Goal: Task Accomplishment & Management: Use online tool/utility

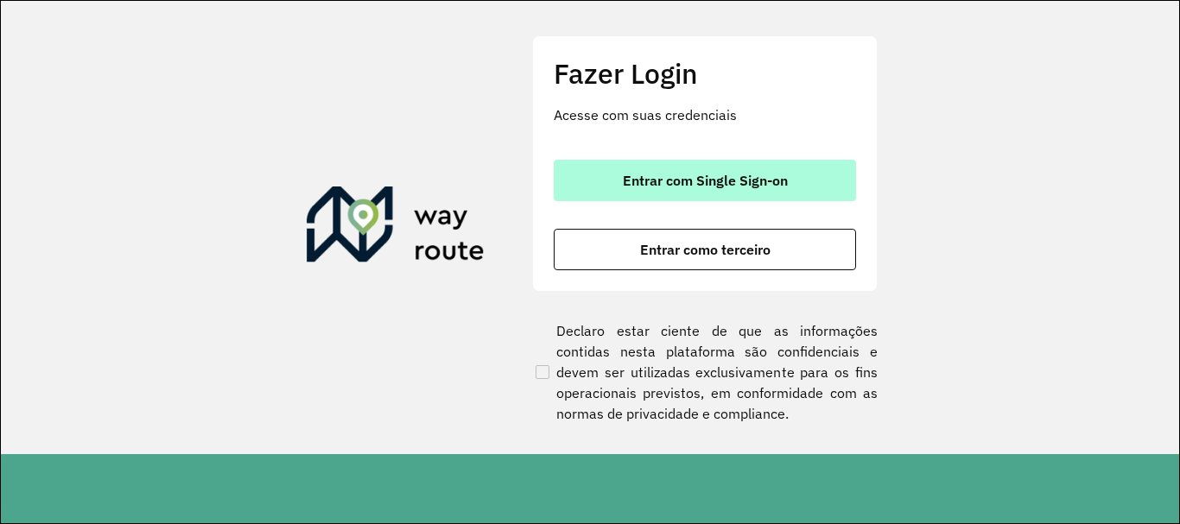
click at [832, 166] on button "Entrar com Single Sign-on" at bounding box center [705, 180] width 302 height 41
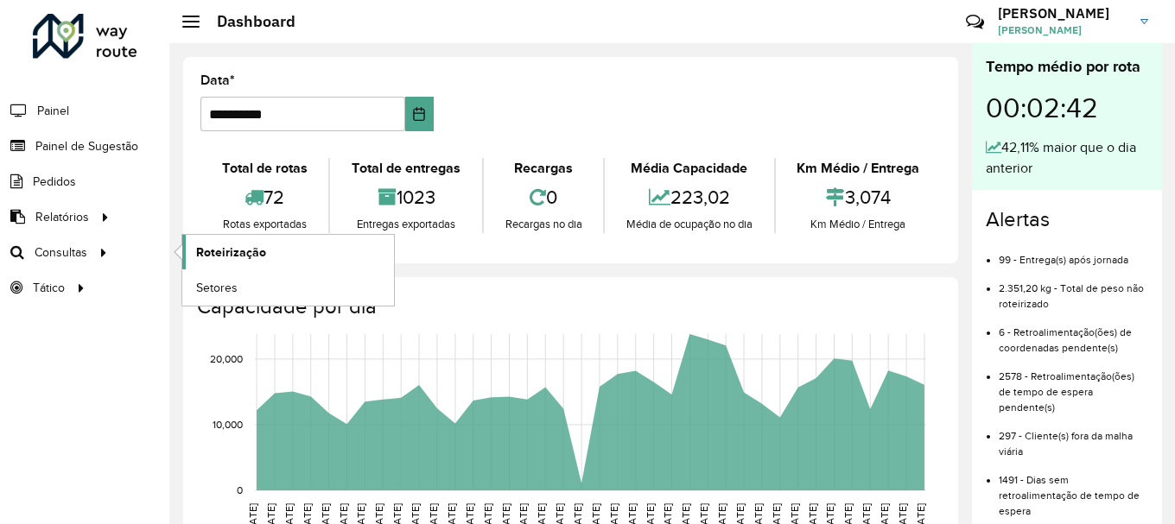
click at [199, 252] on span "Roteirização" at bounding box center [231, 253] width 70 height 18
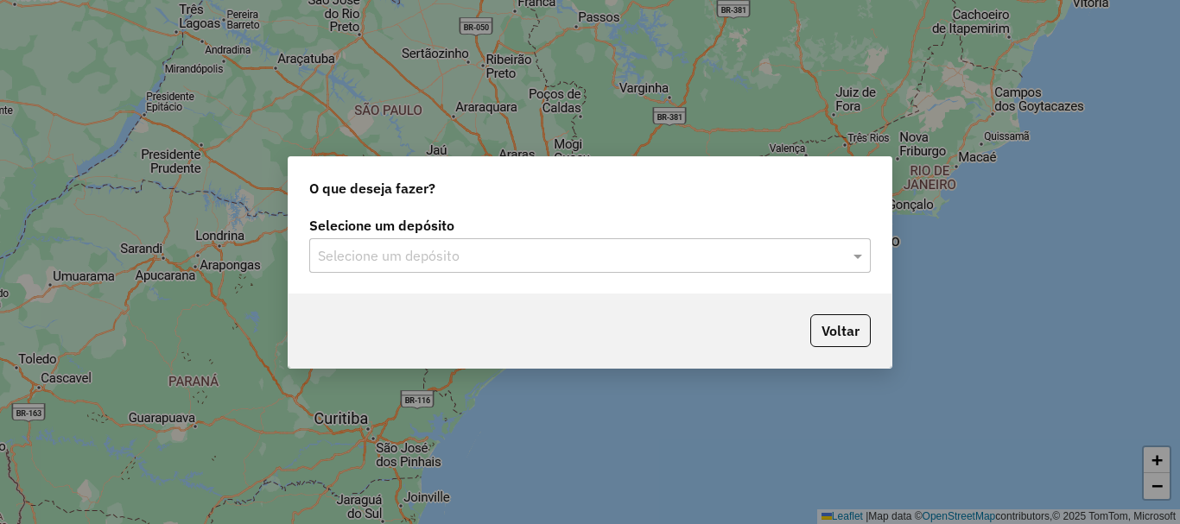
click at [406, 270] on div "Selecione um depósito" at bounding box center [589, 255] width 561 height 35
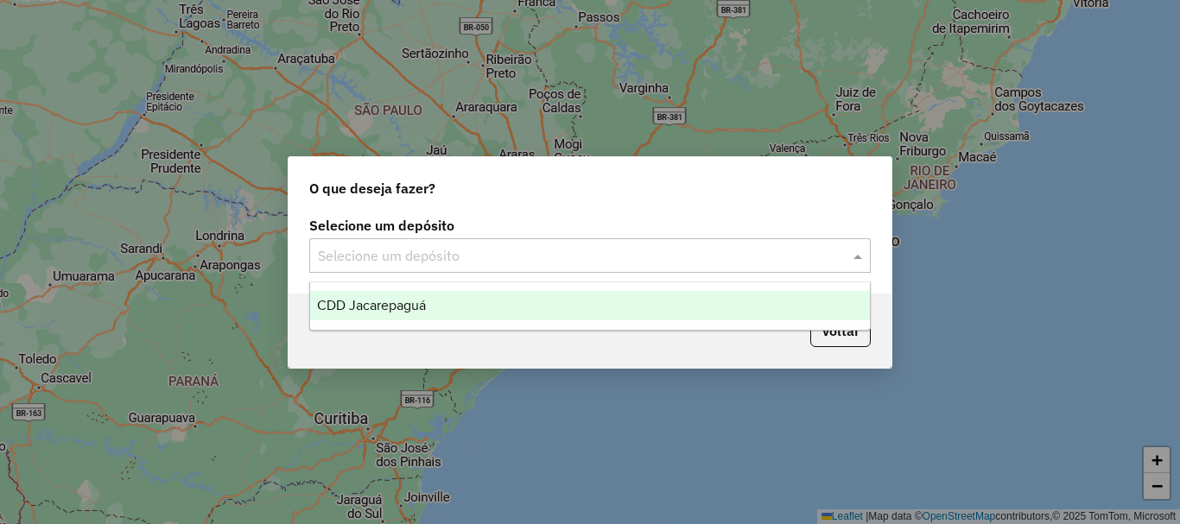
click at [429, 310] on div "CDD Jacarepaguá" at bounding box center [590, 305] width 560 height 29
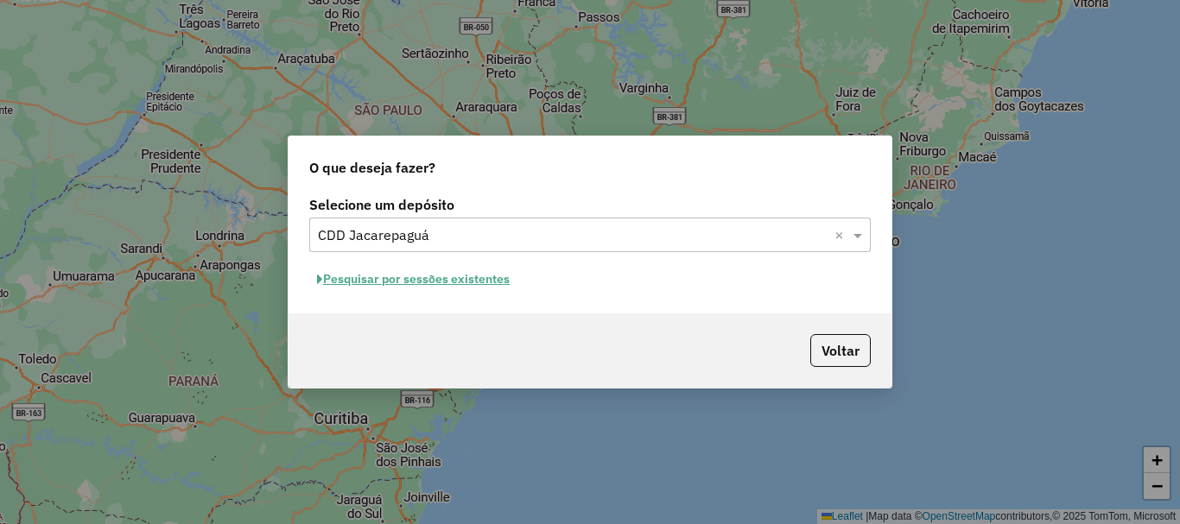
click at [434, 289] on button "Pesquisar por sessões existentes" at bounding box center [413, 279] width 208 height 27
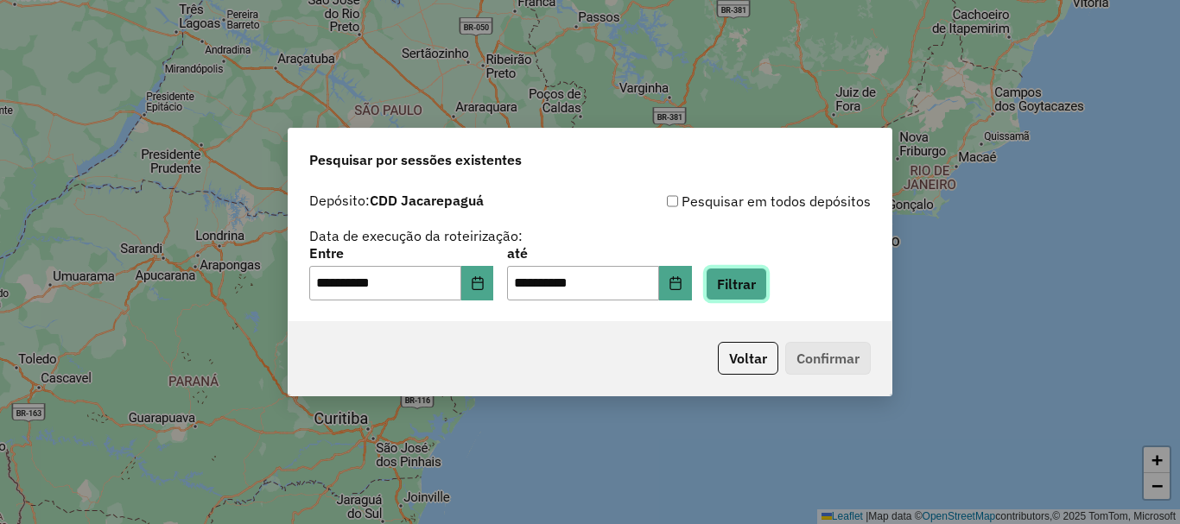
click at [746, 292] on button "Filtrar" at bounding box center [736, 284] width 61 height 33
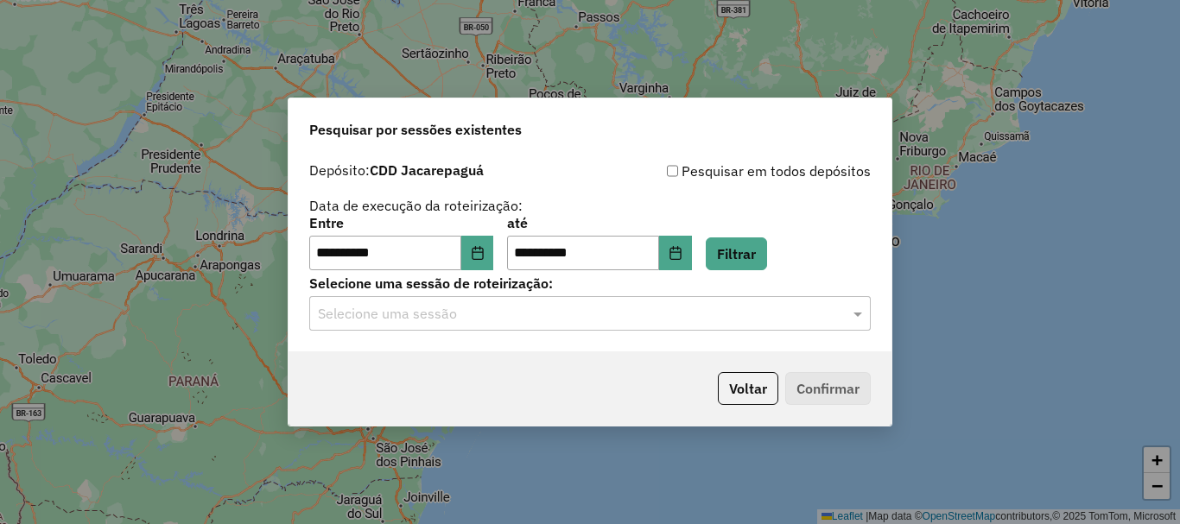
click at [725, 330] on div "Selecione uma sessão" at bounding box center [589, 313] width 561 height 35
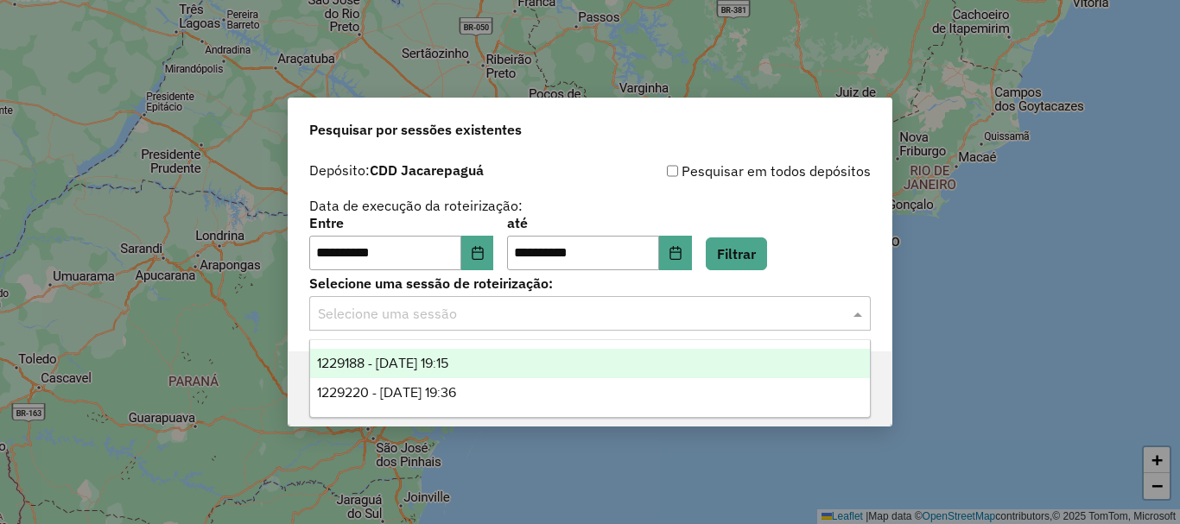
click at [586, 370] on div "1229188 - 13/08/2025 19:15" at bounding box center [590, 363] width 560 height 29
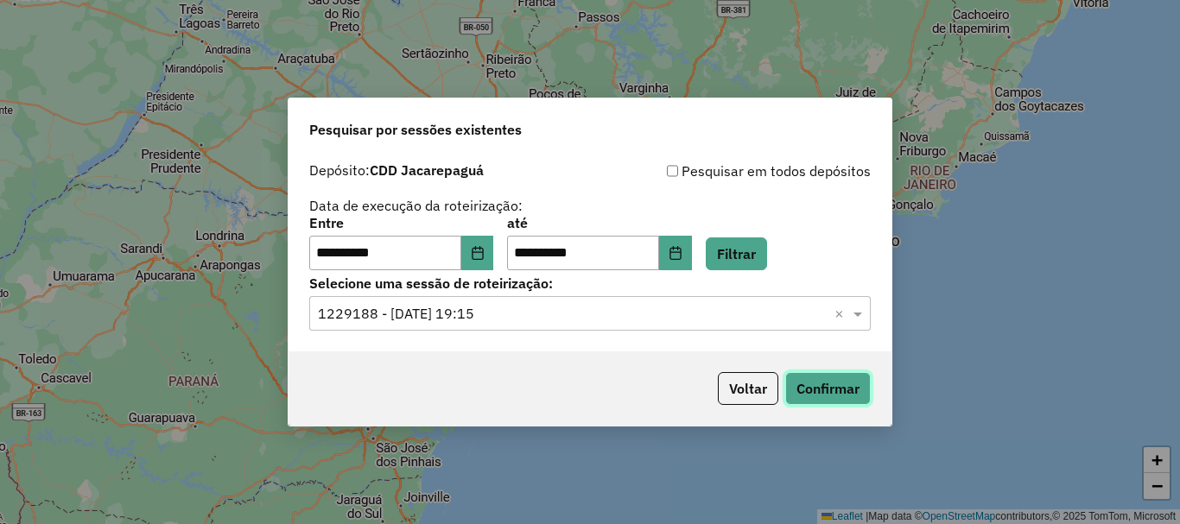
click at [853, 393] on button "Confirmar" at bounding box center [828, 388] width 86 height 33
click at [608, 323] on input "text" at bounding box center [573, 314] width 510 height 21
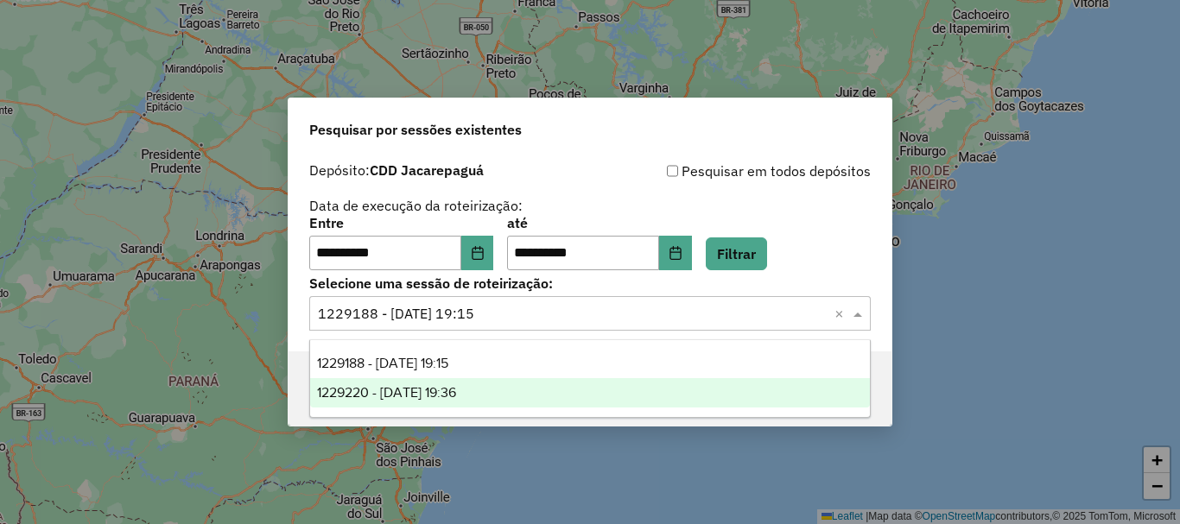
click at [512, 378] on div "1229220 - 13/08/2025 19:36" at bounding box center [590, 392] width 560 height 29
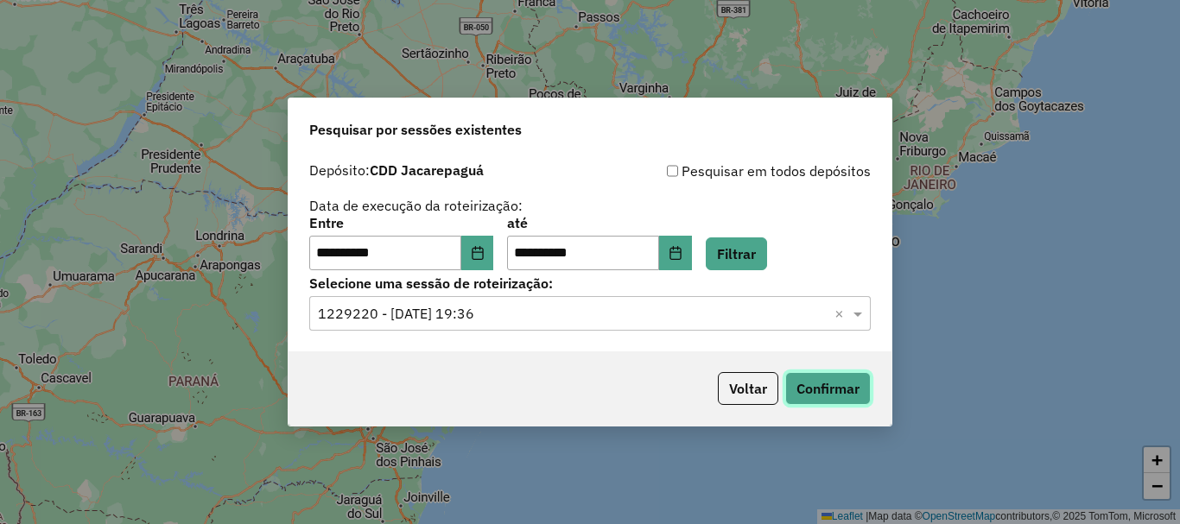
click at [839, 379] on button "Confirmar" at bounding box center [828, 388] width 86 height 33
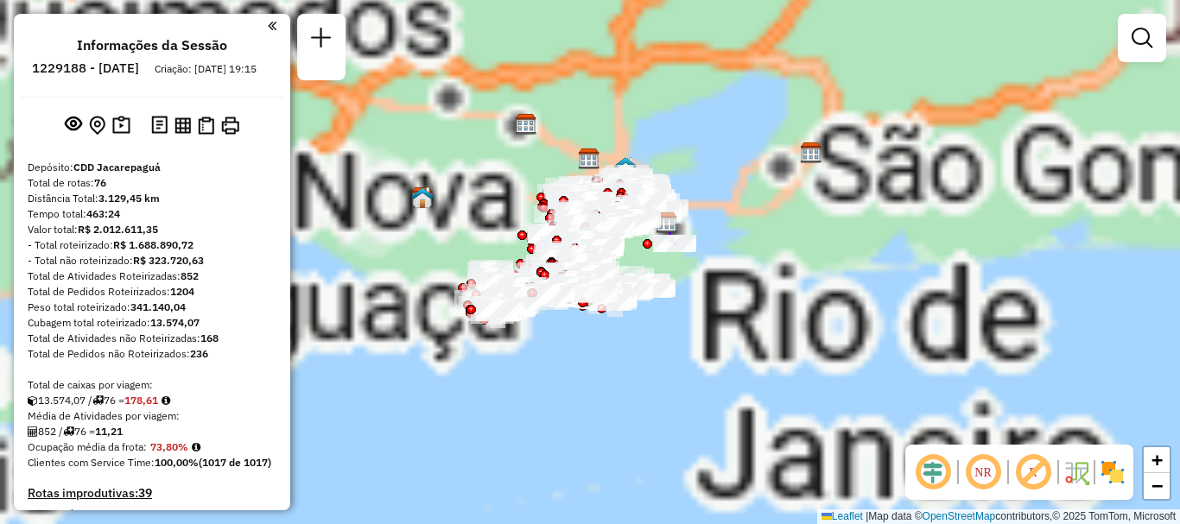
click at [992, 485] on em at bounding box center [982, 472] width 41 height 41
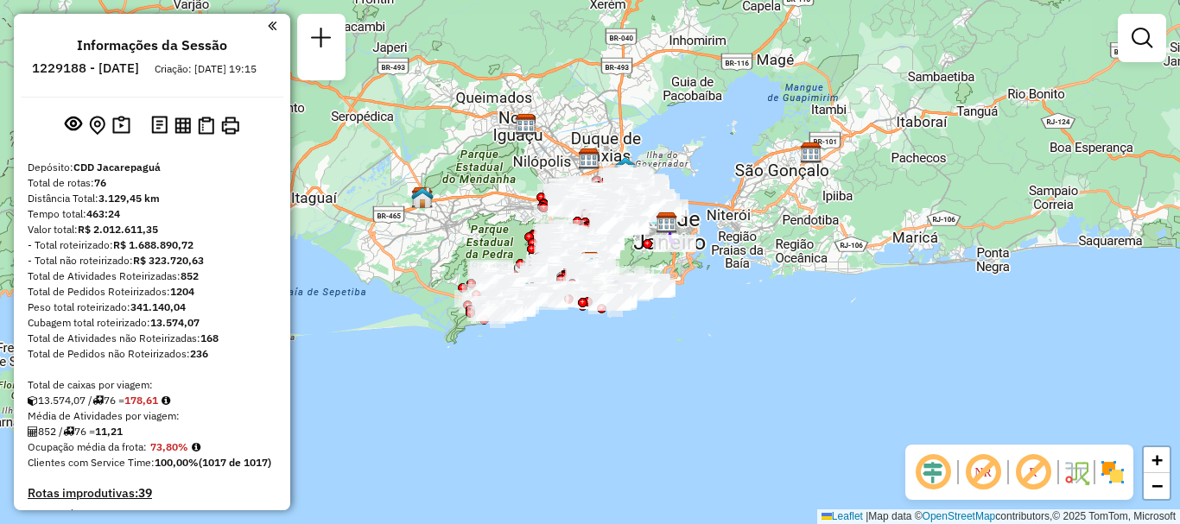
drag, startPoint x: 491, startPoint y: 3, endPoint x: 783, endPoint y: 400, distance: 493.5
click at [784, 399] on div "Janela de atendimento Grade de atendimento Capacidade Transportadoras Veículos …" at bounding box center [590, 262] width 1180 height 524
click at [978, 474] on em at bounding box center [982, 472] width 41 height 41
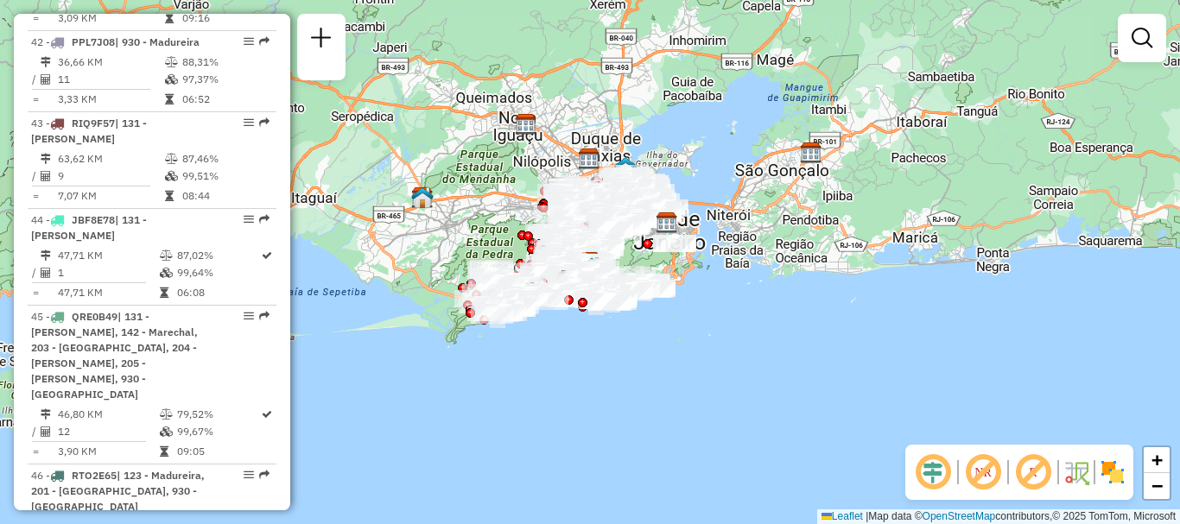
select select "**********"
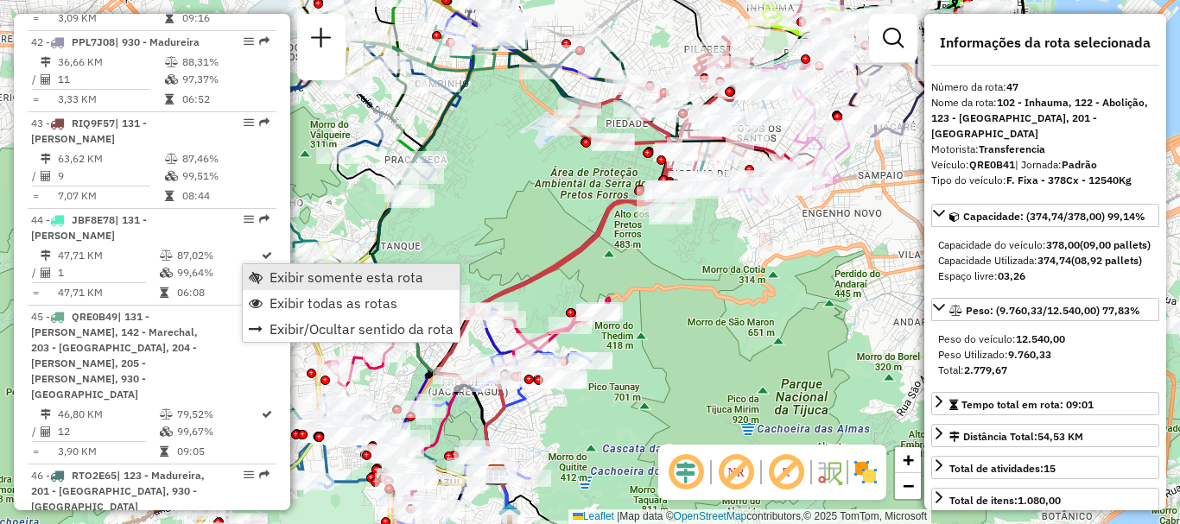
click at [276, 276] on span "Exibir somente esta rota" at bounding box center [346, 277] width 154 height 14
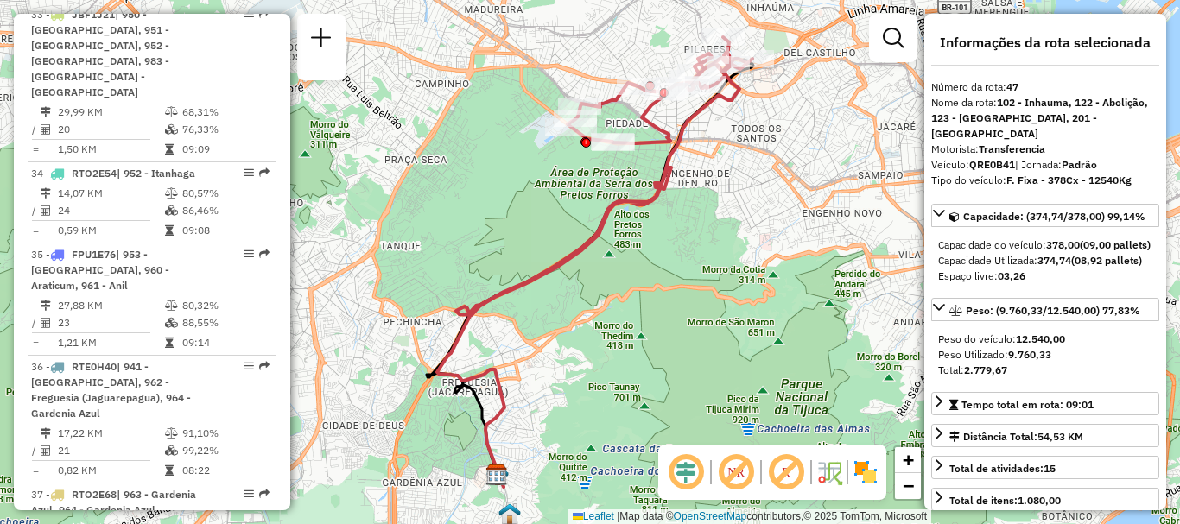
scroll to position [5176, 0]
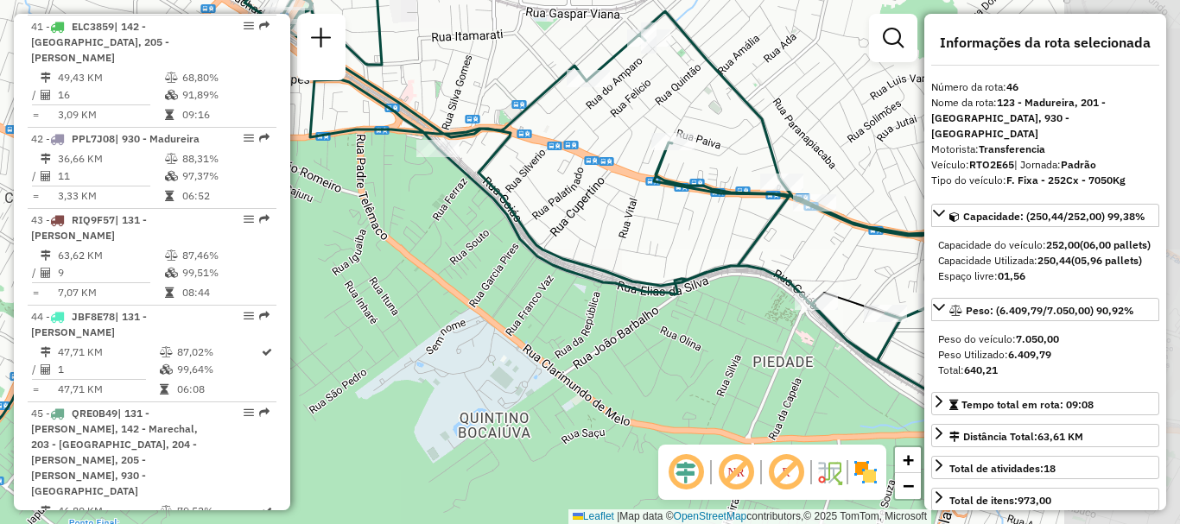
drag, startPoint x: 716, startPoint y: 250, endPoint x: 430, endPoint y: 141, distance: 306.2
click at [440, 146] on div "Janela de atendimento Grade de atendimento Capacidade Transportadoras Veículos …" at bounding box center [590, 262] width 1180 height 524
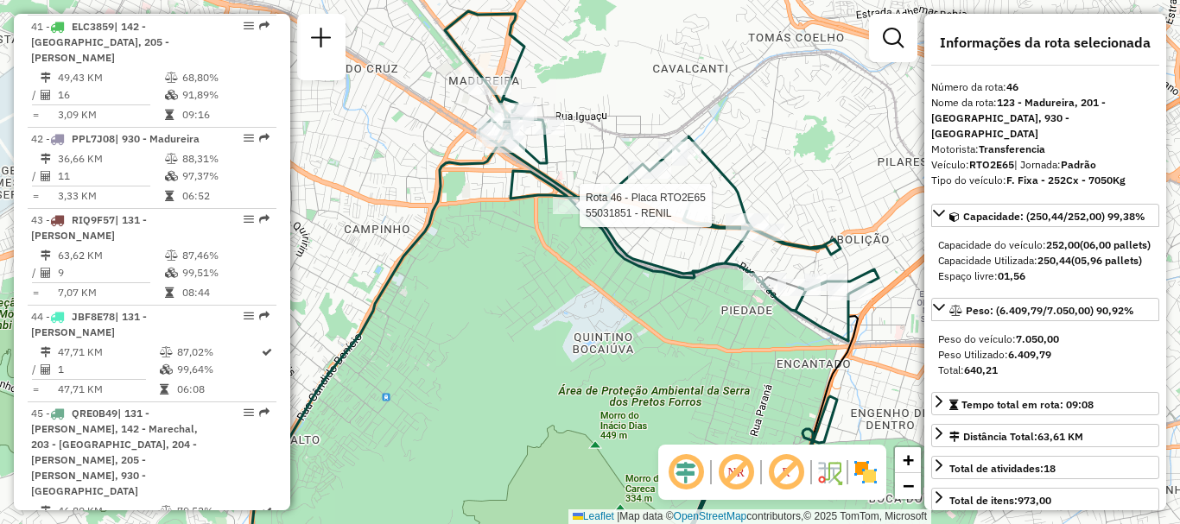
scroll to position [4855, 0]
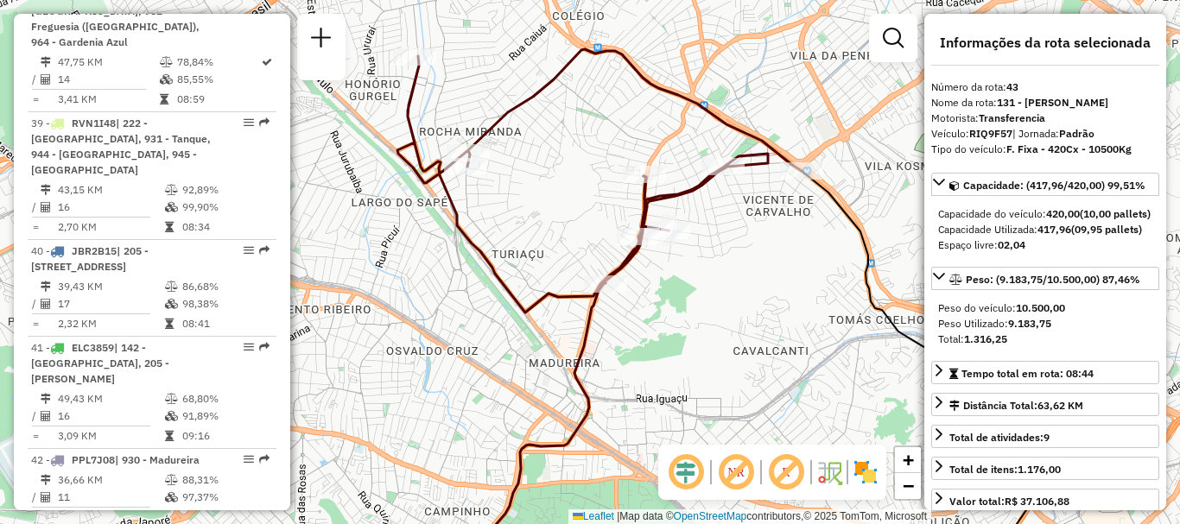
drag, startPoint x: 596, startPoint y: 111, endPoint x: 564, endPoint y: 178, distance: 73.8
click at [564, 178] on div "Janela de atendimento Grade de atendimento Capacidade Transportadoras Veículos …" at bounding box center [590, 262] width 1180 height 524
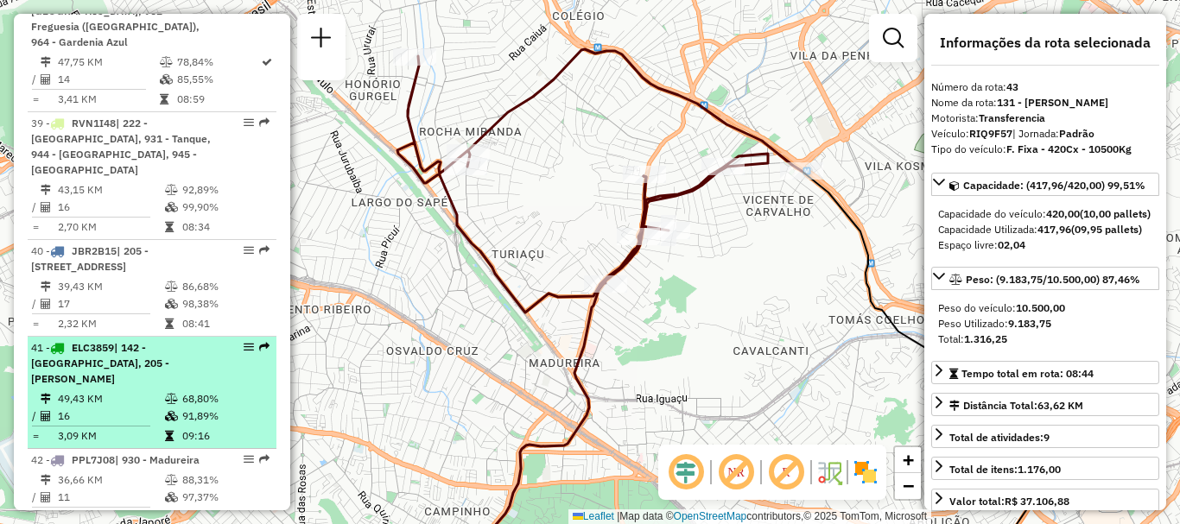
click at [151, 390] on td "49,43 KM" at bounding box center [110, 398] width 107 height 17
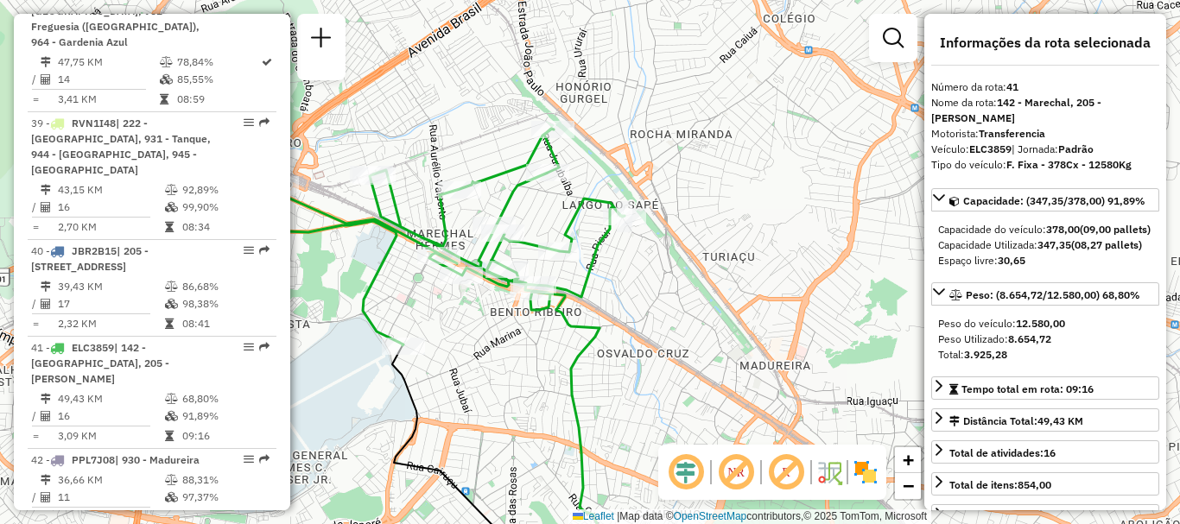
drag, startPoint x: 484, startPoint y: 194, endPoint x: 577, endPoint y: 242, distance: 104.7
click at [577, 242] on icon at bounding box center [443, 237] width 361 height 217
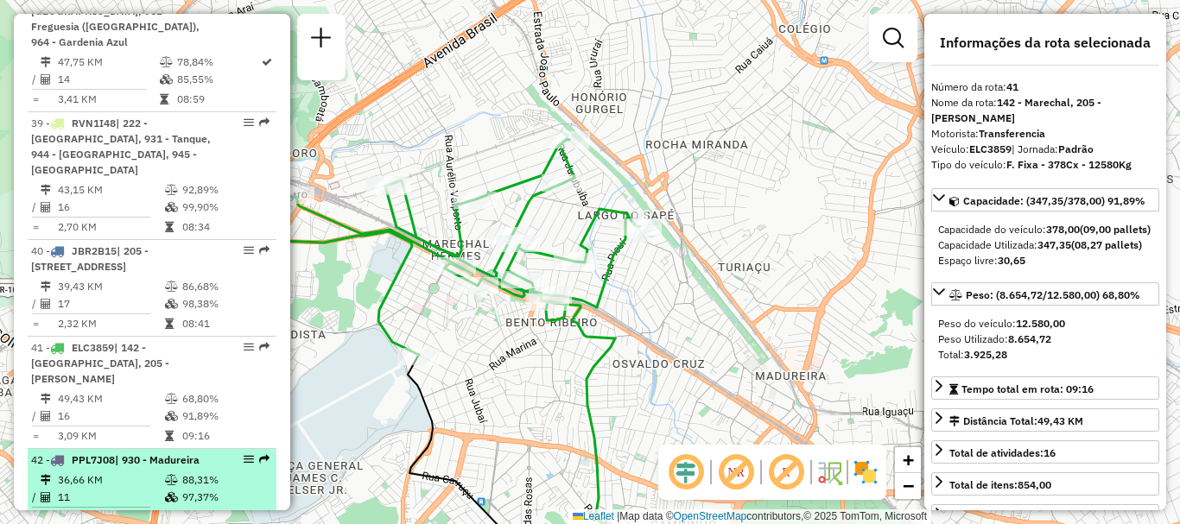
click at [176, 453] on span "| 930 - Madureira" at bounding box center [157, 459] width 85 height 13
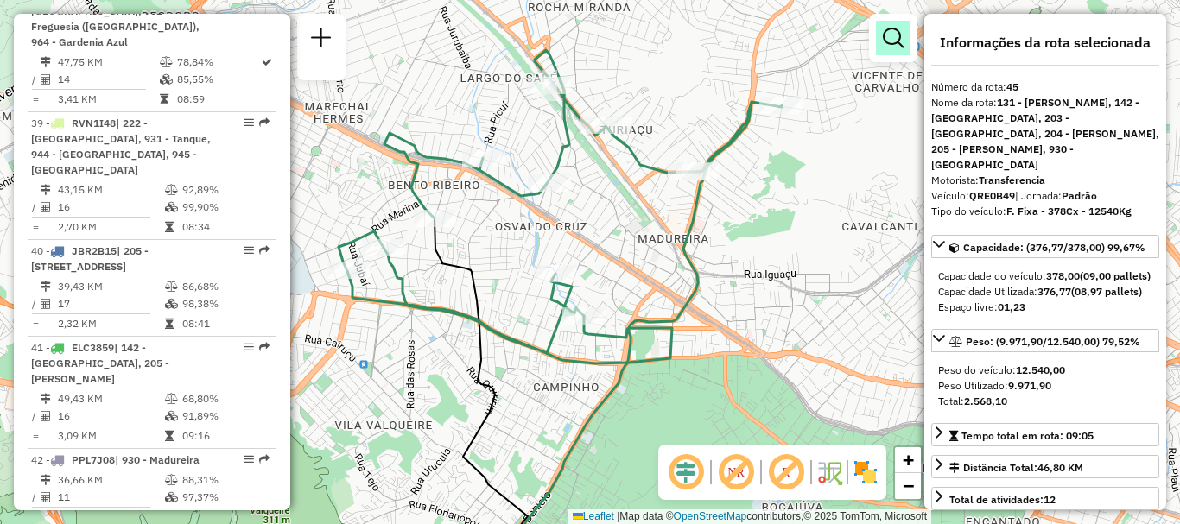
scroll to position [4564, 0]
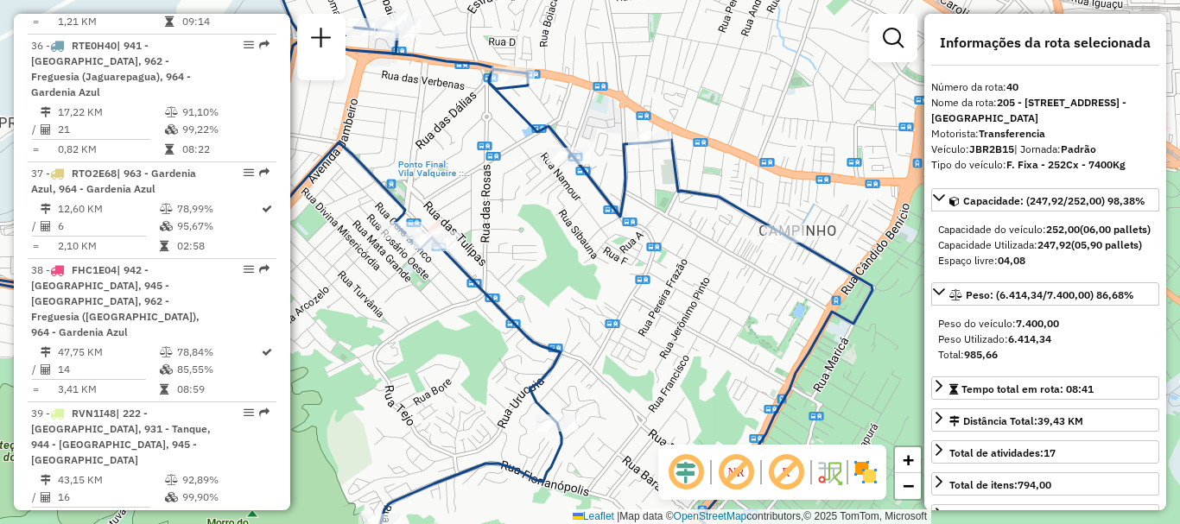
drag, startPoint x: 642, startPoint y: 111, endPoint x: 662, endPoint y: 91, distance: 28.7
click at [662, 91] on div "Janela de atendimento Grade de atendimento Capacidade Transportadoras Veículos …" at bounding box center [590, 262] width 1180 height 524
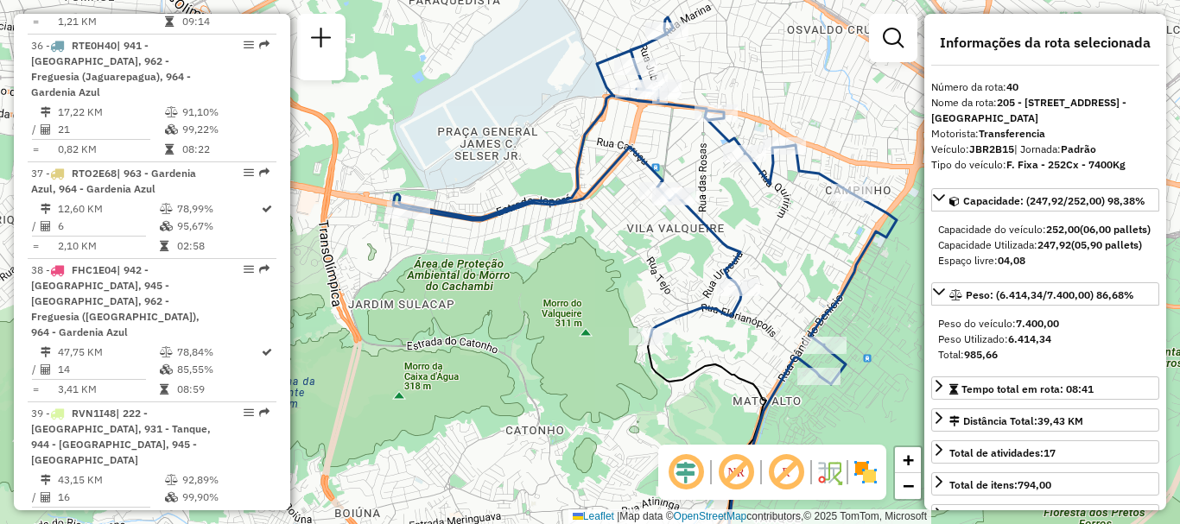
drag, startPoint x: 623, startPoint y: 264, endPoint x: 760, endPoint y: 258, distance: 137.5
click at [760, 258] on div "Janela de atendimento Grade de atendimento Capacidade Transportadoras Veículos …" at bounding box center [590, 262] width 1180 height 524
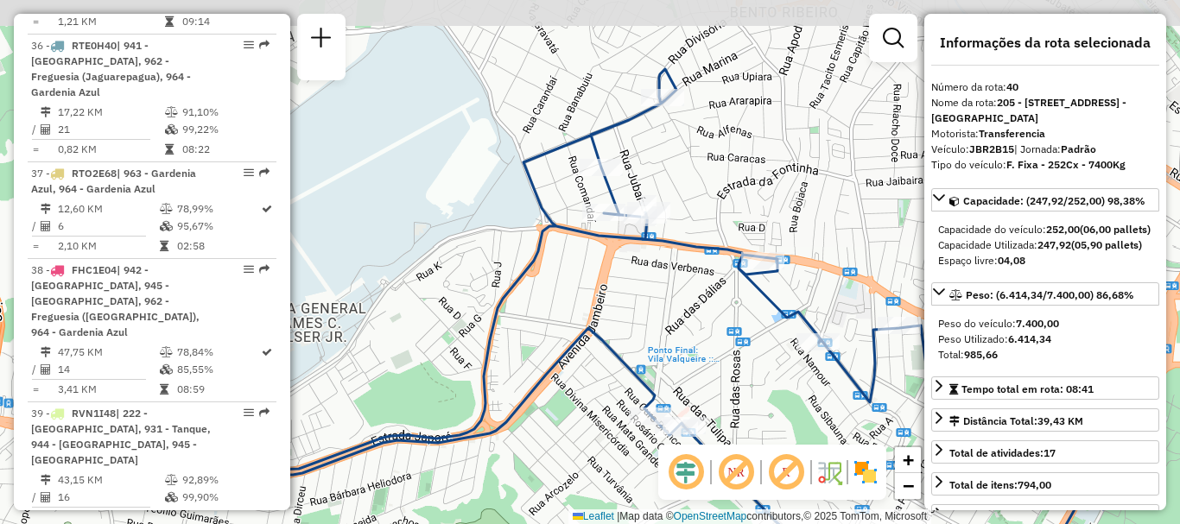
drag, startPoint x: 692, startPoint y: 55, endPoint x: 681, endPoint y: 154, distance: 99.1
click at [681, 154] on div "Janela de atendimento Grade de atendimento Capacidade Transportadoras Veículos …" at bounding box center [590, 262] width 1180 height 524
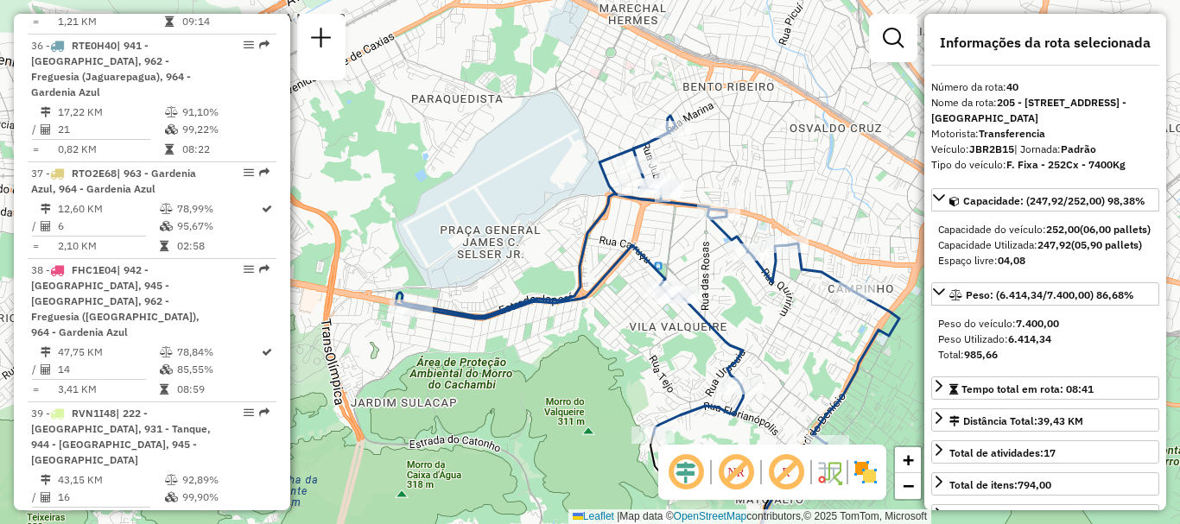
scroll to position [5691, 0]
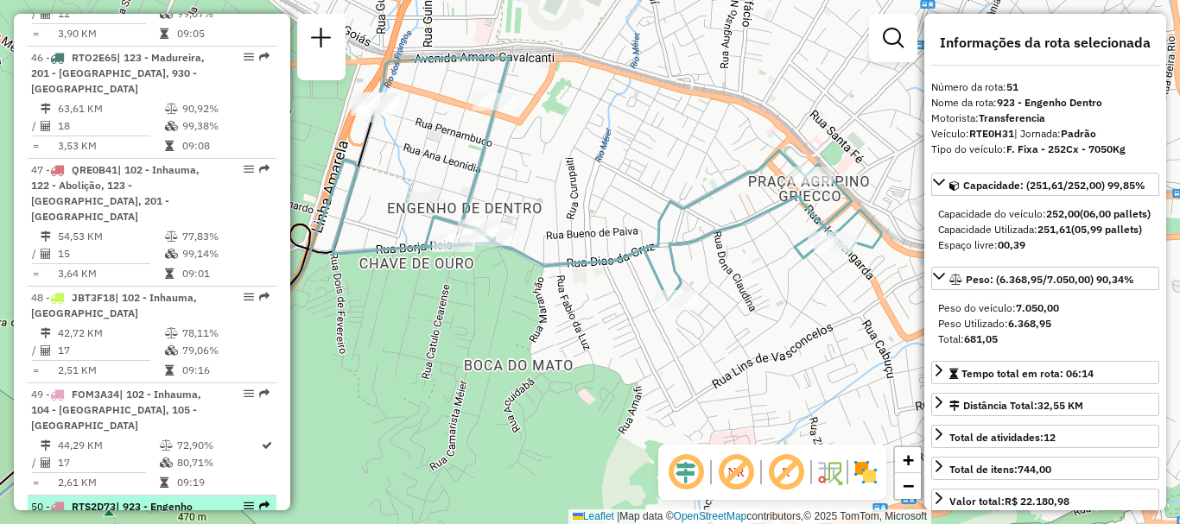
click at [169, 499] on div "50 - RTS2D73 | 923 - Engenho Dentro" at bounding box center [122, 514] width 183 height 31
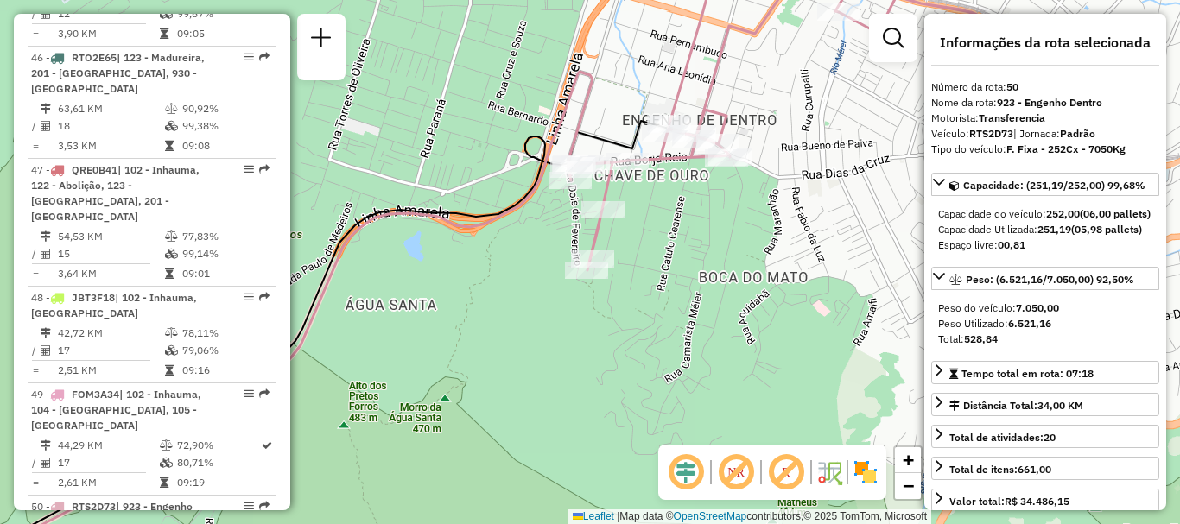
scroll to position [5048, 0]
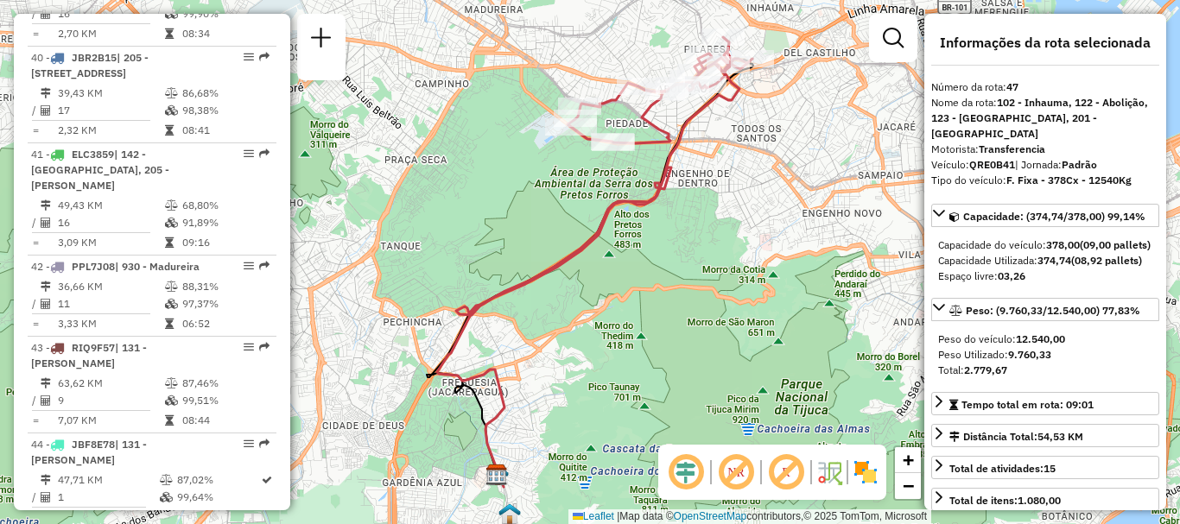
scroll to position [4773, 0]
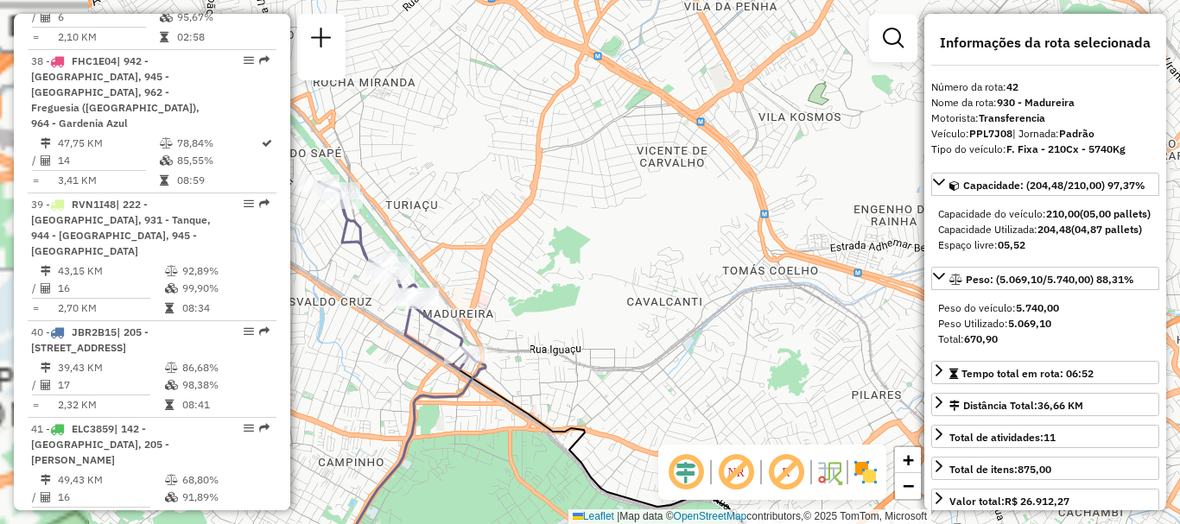
drag, startPoint x: 492, startPoint y: 273, endPoint x: 721, endPoint y: 218, distance: 235.4
click at [716, 222] on div "Janela de atendimento Grade de atendimento Capacidade Transportadoras Veículos …" at bounding box center [590, 262] width 1180 height 524
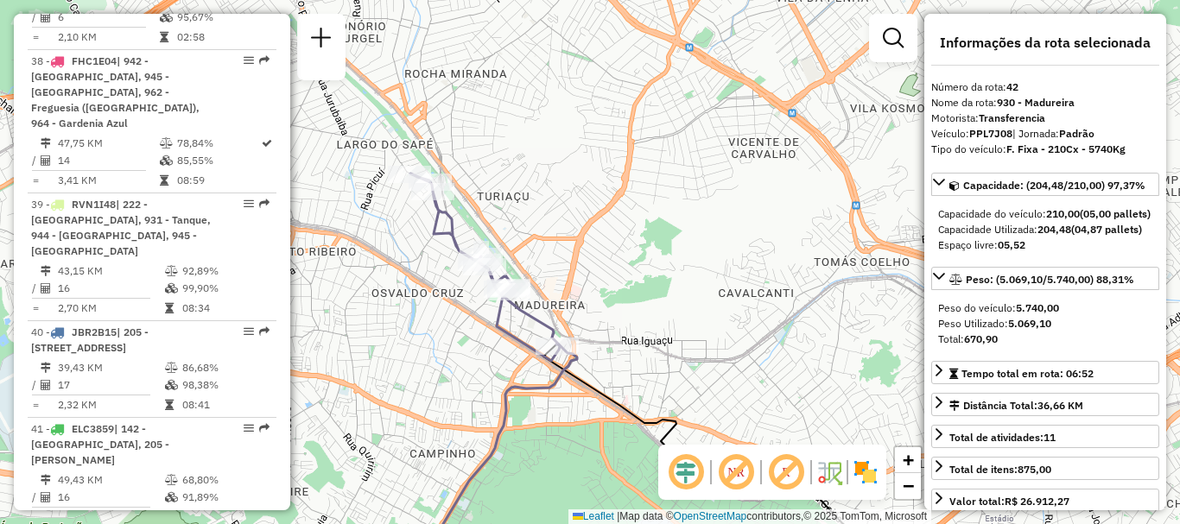
drag, startPoint x: 579, startPoint y: 175, endPoint x: 614, endPoint y: 187, distance: 37.4
click at [614, 187] on div "Janela de atendimento Grade de atendimento Capacidade Transportadoras Veículos …" at bounding box center [590, 262] width 1180 height 524
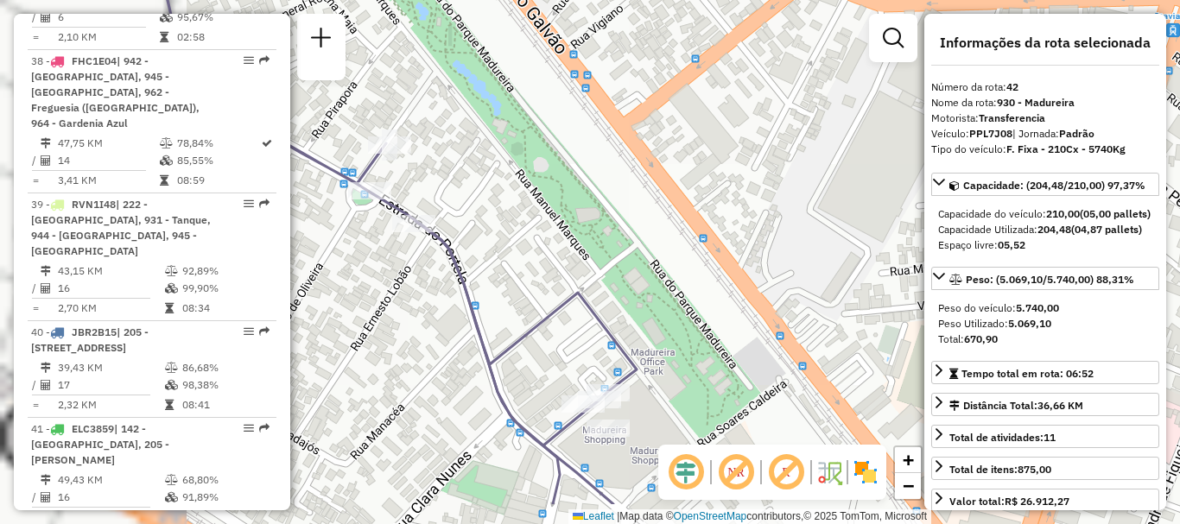
drag, startPoint x: 523, startPoint y: 333, endPoint x: 725, endPoint y: 263, distance: 213.9
click at [725, 263] on div "Janela de atendimento Grade de atendimento Capacidade Transportadoras Veículos …" at bounding box center [590, 262] width 1180 height 524
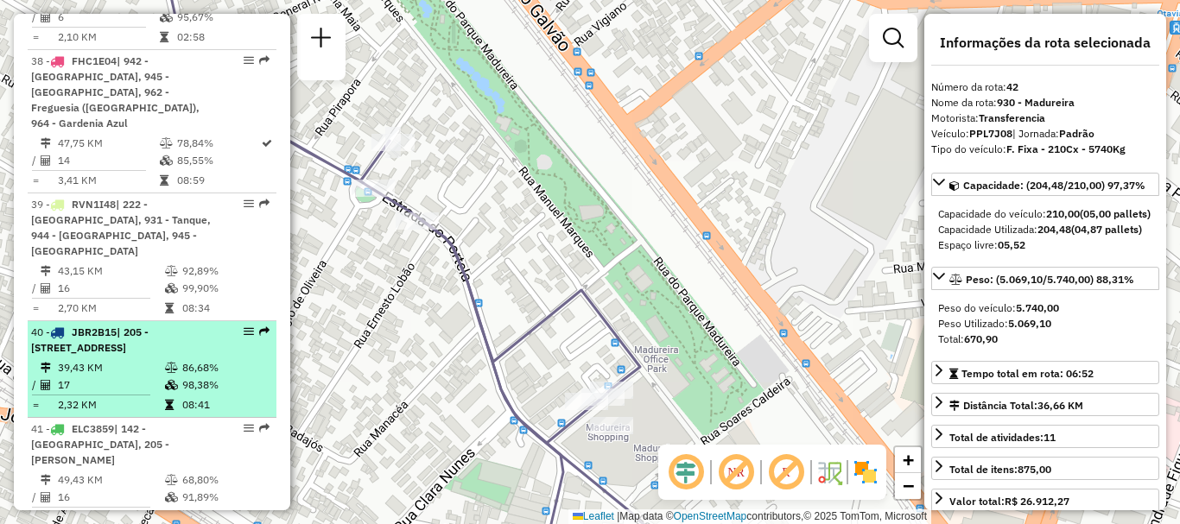
click at [147, 326] on span "| 205 - [STREET_ADDRESS]" at bounding box center [89, 340] width 117 height 29
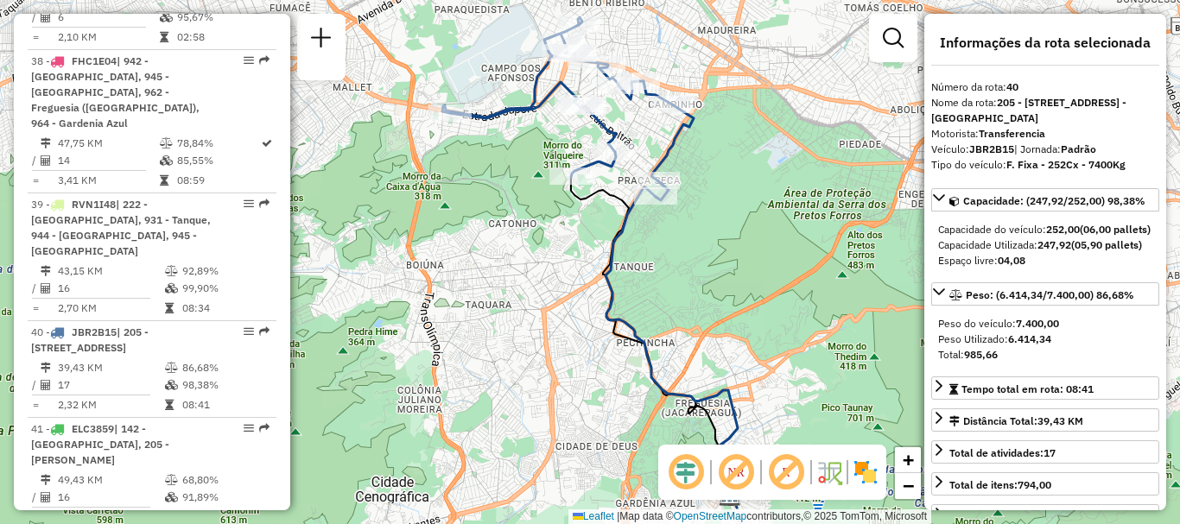
scroll to position [6093, 0]
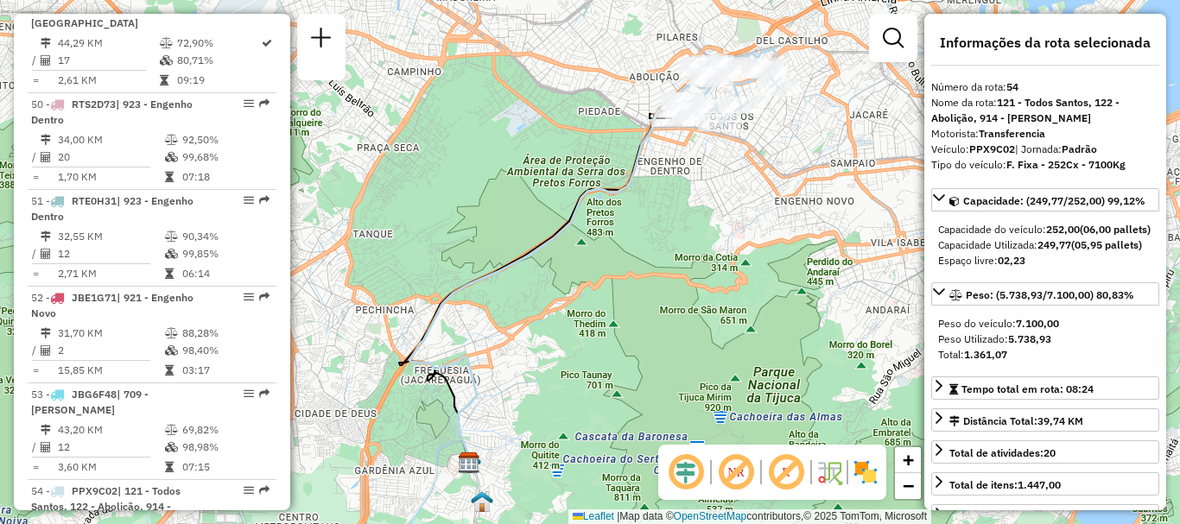
scroll to position [4243, 0]
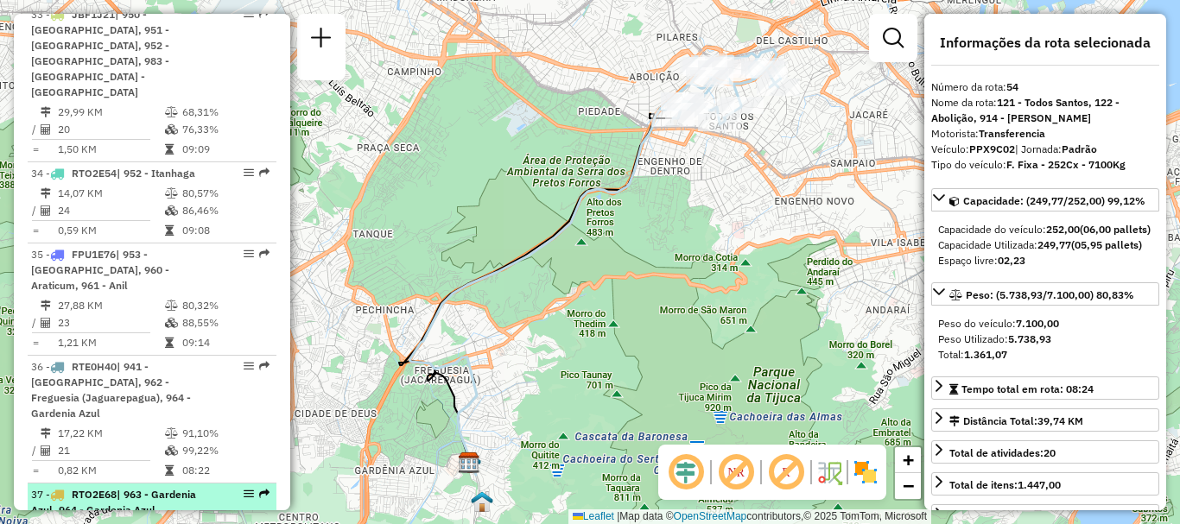
click at [92, 487] on div "37 - RTO2E68 | 963 - Gardenia Azul, 964 - Gardenia Azul" at bounding box center [122, 502] width 183 height 31
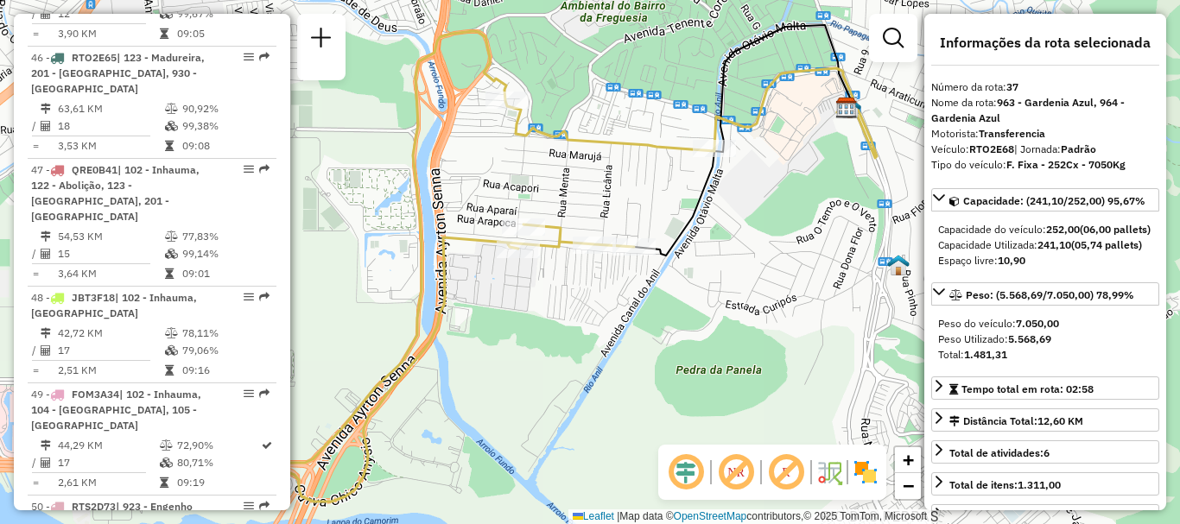
scroll to position [4131, 0]
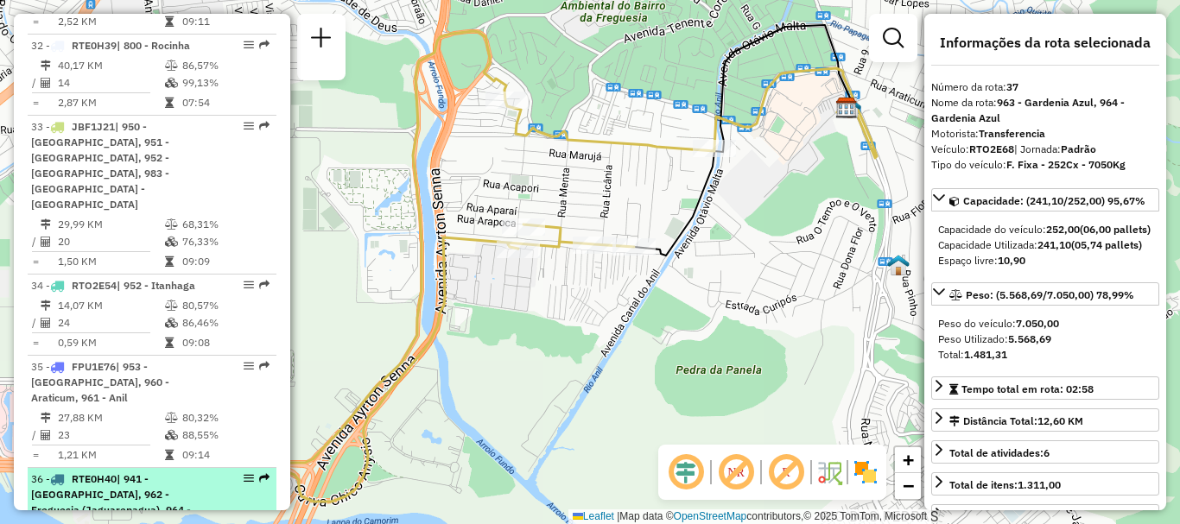
click at [133, 468] on li "36 - RTE0H40 | 941 - [GEOGRAPHIC_DATA], 962 - Freguesia (Jaguarepagua), 964 - G…" at bounding box center [152, 532] width 249 height 128
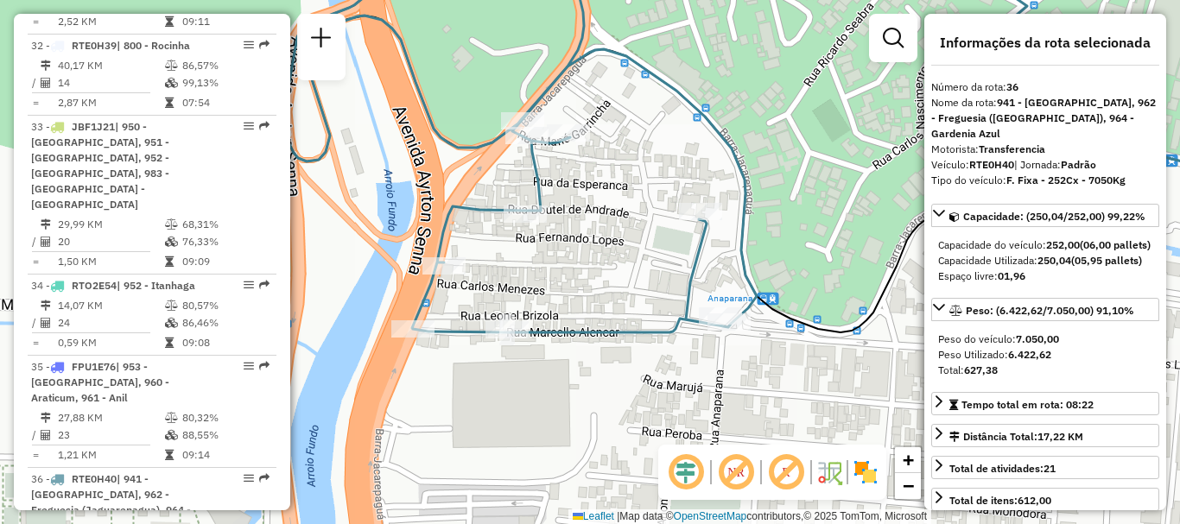
drag, startPoint x: 561, startPoint y: 284, endPoint x: 543, endPoint y: 320, distance: 40.6
click at [543, 320] on div "Janela de atendimento Grade de atendimento Capacidade Transportadoras Veículos …" at bounding box center [590, 262] width 1180 height 524
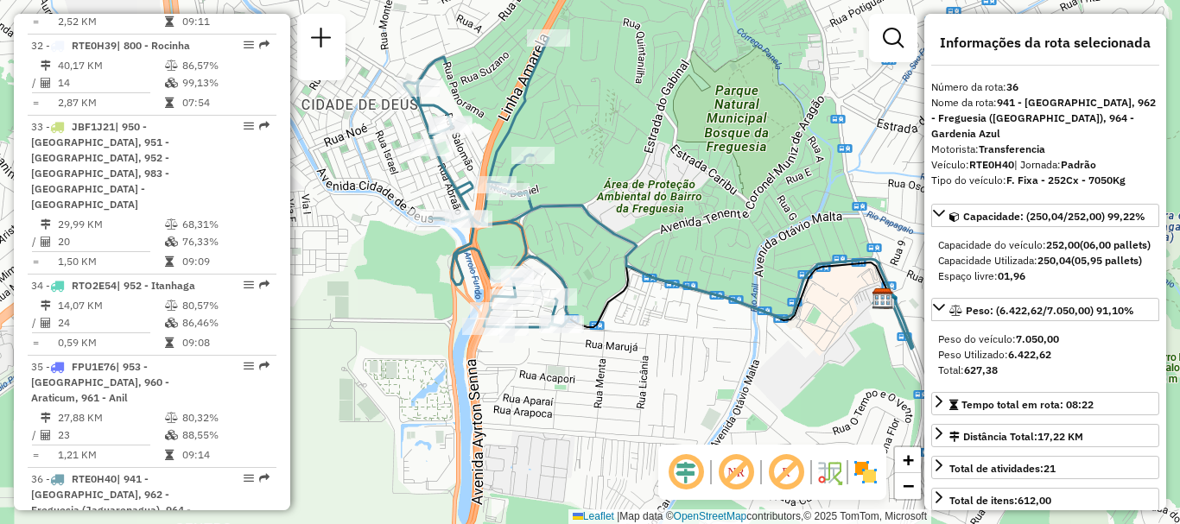
drag, startPoint x: 479, startPoint y: 212, endPoint x: 506, endPoint y: 237, distance: 36.7
click at [506, 237] on div "Janela de atendimento Grade de atendimento Capacidade Transportadoras Veículos …" at bounding box center [590, 262] width 1180 height 524
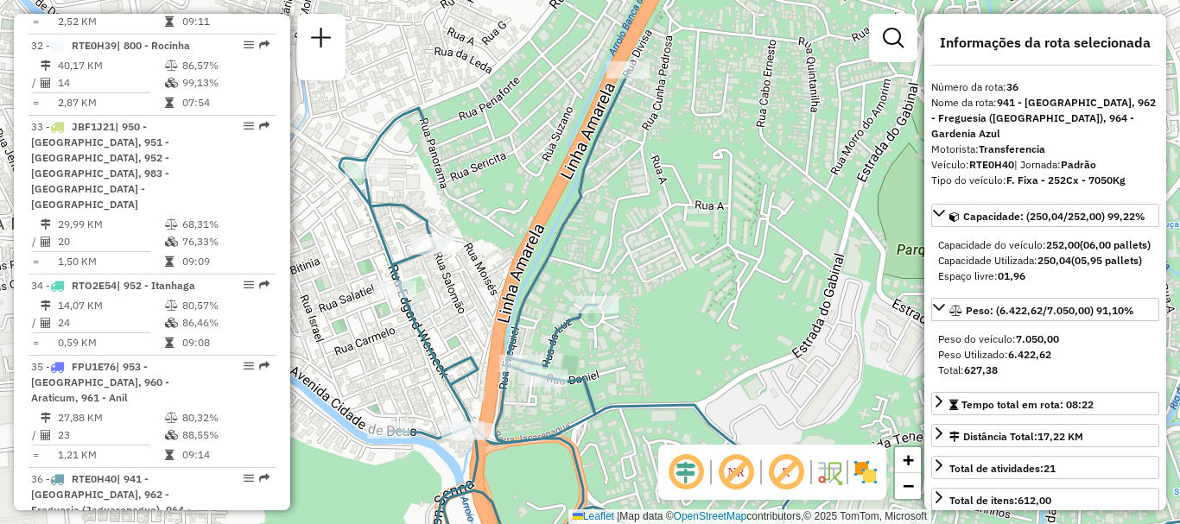
drag, startPoint x: 437, startPoint y: 242, endPoint x: 456, endPoint y: 225, distance: 25.7
click at [456, 225] on div "Janela de atendimento Grade de atendimento Capacidade Transportadoras Veículos …" at bounding box center [590, 262] width 1180 height 524
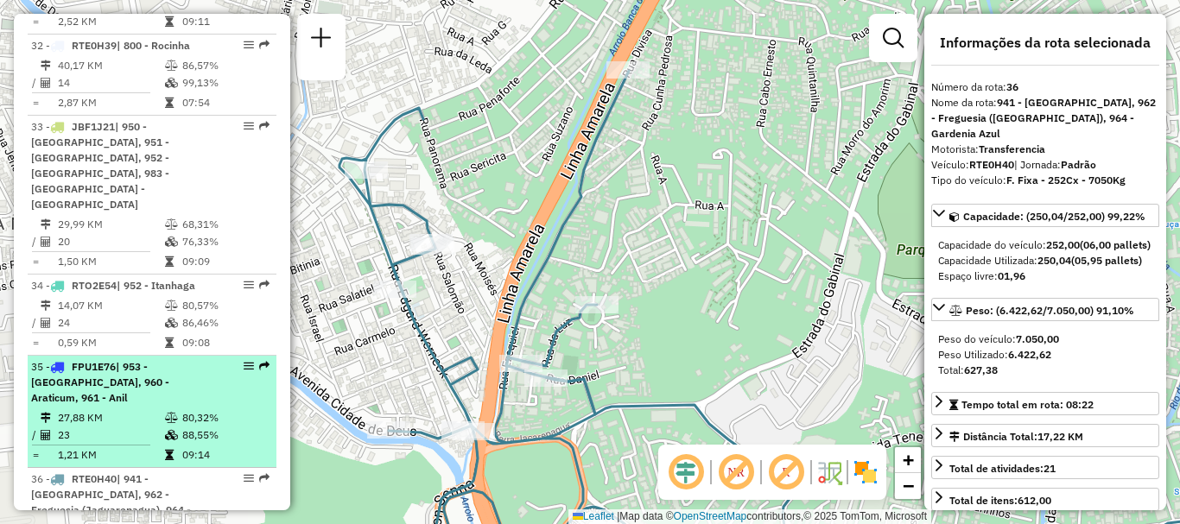
click at [263, 361] on em at bounding box center [264, 366] width 10 height 10
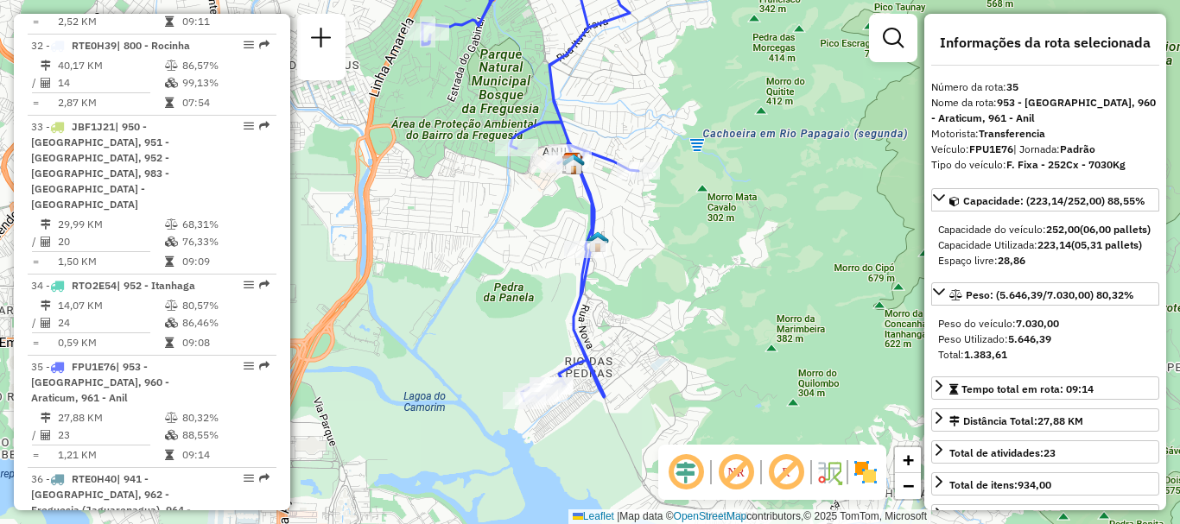
drag, startPoint x: 493, startPoint y: 382, endPoint x: 494, endPoint y: 277, distance: 104.5
click at [494, 277] on div "Janela de atendimento Grade de atendimento Capacidade Transportadoras Veículos …" at bounding box center [590, 262] width 1180 height 524
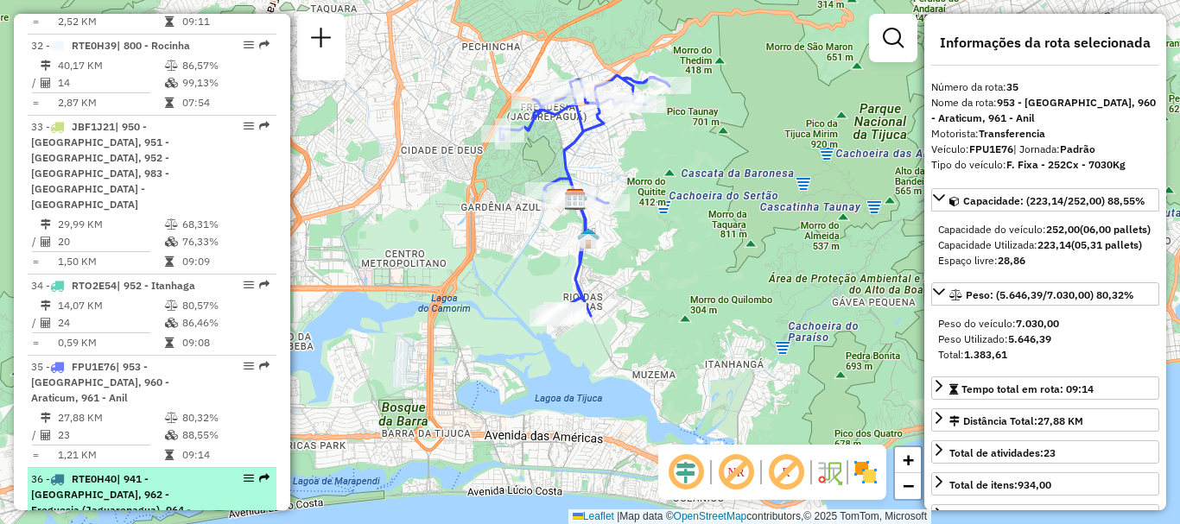
click at [258, 468] on li "36 - RTE0H40 | 941 - [GEOGRAPHIC_DATA], 962 - Freguesia (Jaguarepagua), 964 - G…" at bounding box center [152, 532] width 249 height 128
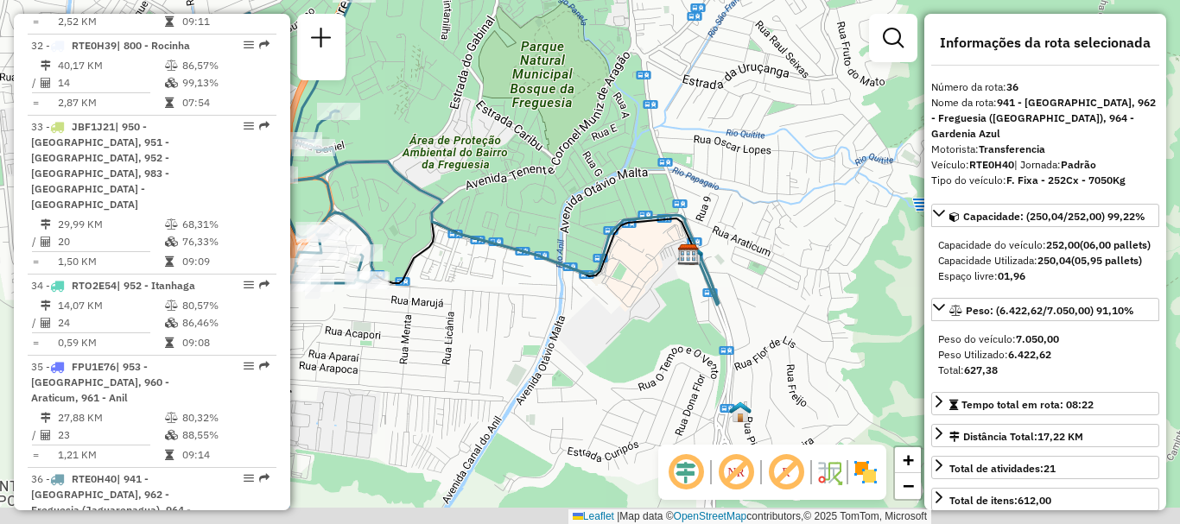
drag, startPoint x: 686, startPoint y: 296, endPoint x: 559, endPoint y: 182, distance: 170.6
click at [559, 182] on div "Janela de atendimento Grade de atendimento Capacidade Transportadoras Veículos …" at bounding box center [590, 262] width 1180 height 524
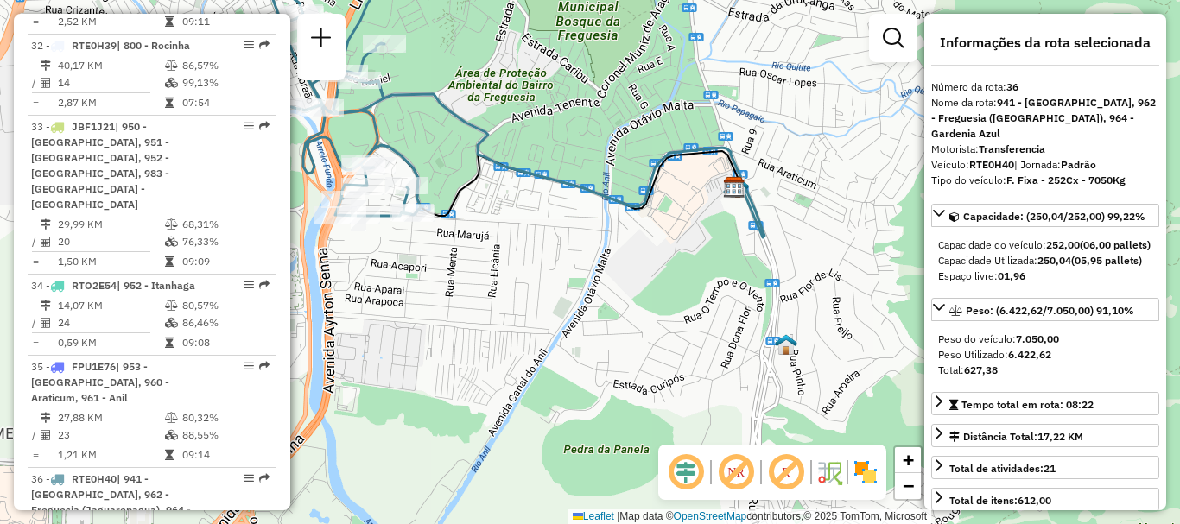
drag, startPoint x: 482, startPoint y: 288, endPoint x: 529, endPoint y: 222, distance: 80.5
click at [529, 222] on div "Janela de atendimento Grade de atendimento Capacidade Transportadoras Veículos …" at bounding box center [590, 262] width 1180 height 524
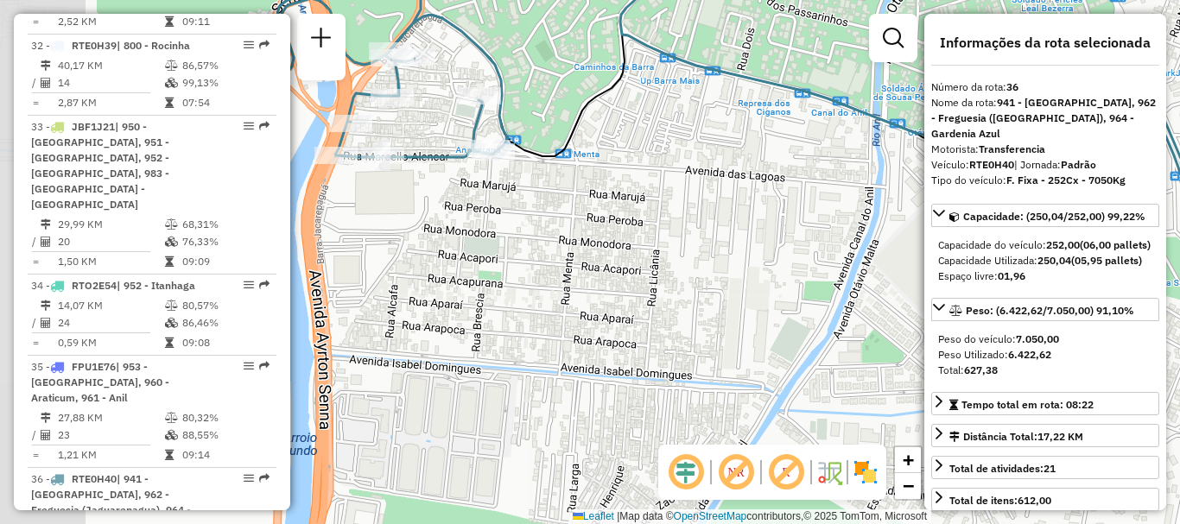
drag, startPoint x: 435, startPoint y: 224, endPoint x: 570, endPoint y: 163, distance: 147.7
click at [570, 163] on div "Janela de atendimento Grade de atendimento Capacidade Transportadoras Veículos …" at bounding box center [590, 262] width 1180 height 524
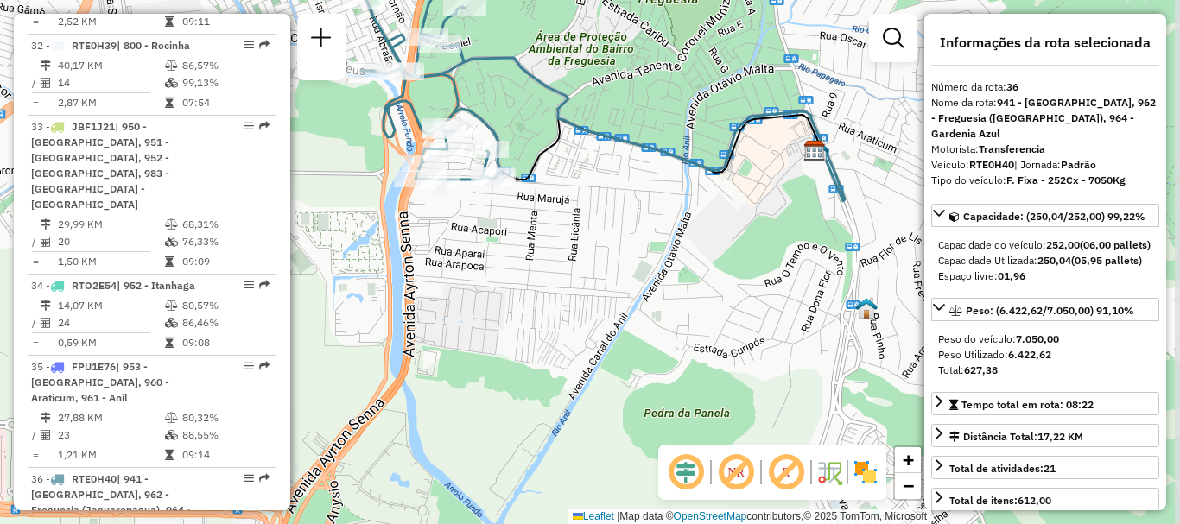
drag, startPoint x: 674, startPoint y: 183, endPoint x: 618, endPoint y: 206, distance: 59.7
click at [618, 206] on div "Janela de atendimento Grade de atendimento Capacidade Transportadoras Veículos …" at bounding box center [590, 262] width 1180 height 524
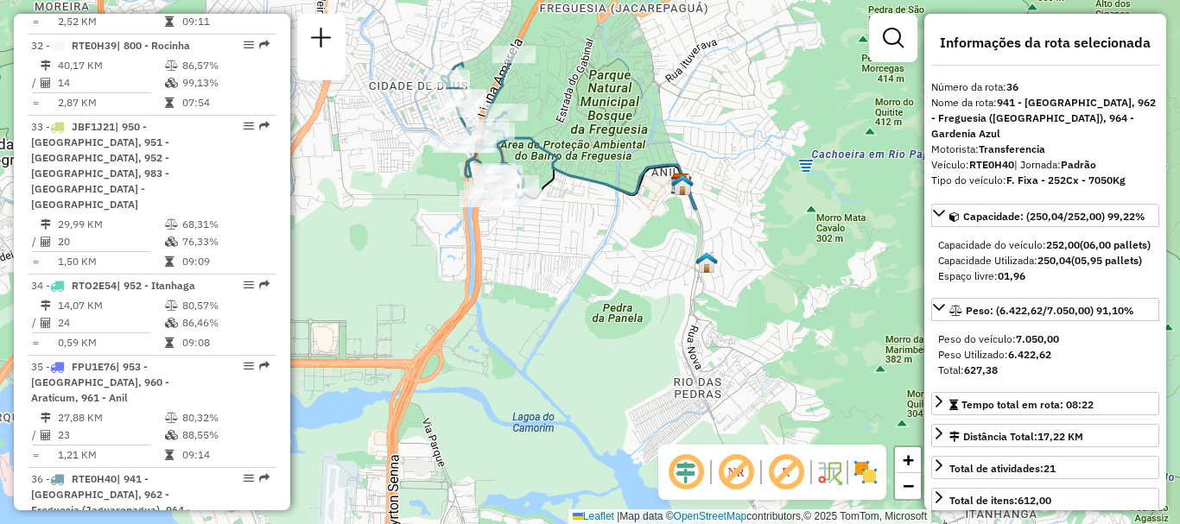
drag, startPoint x: 625, startPoint y: 213, endPoint x: 592, endPoint y: 219, distance: 34.2
click at [592, 219] on div "Janela de atendimento Grade de atendimento Capacidade Transportadoras Veículos …" at bounding box center [590, 262] width 1180 height 524
